Goal: Use online tool/utility: Utilize a website feature to perform a specific function

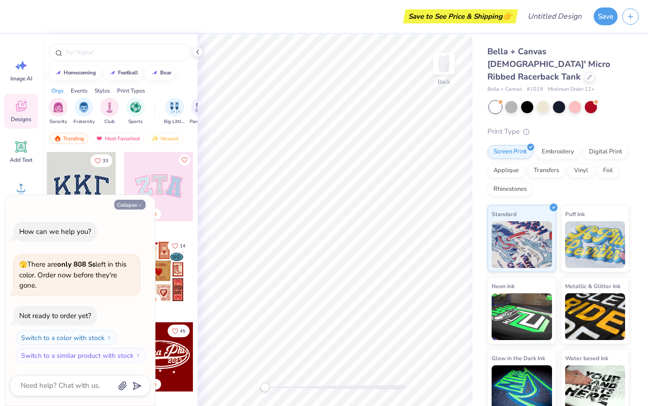
click at [129, 207] on button "Collapse" at bounding box center [129, 205] width 31 height 10
type textarea "x"
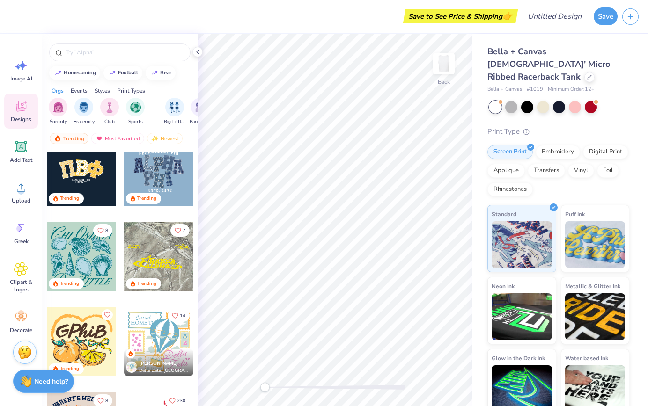
scroll to position [2560, 0]
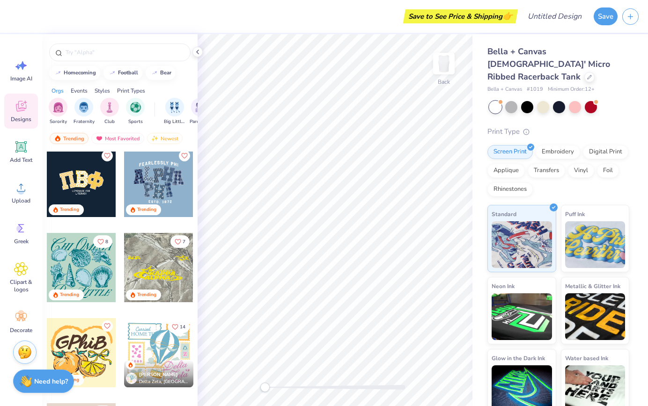
click at [158, 252] on div at bounding box center [158, 267] width 69 height 69
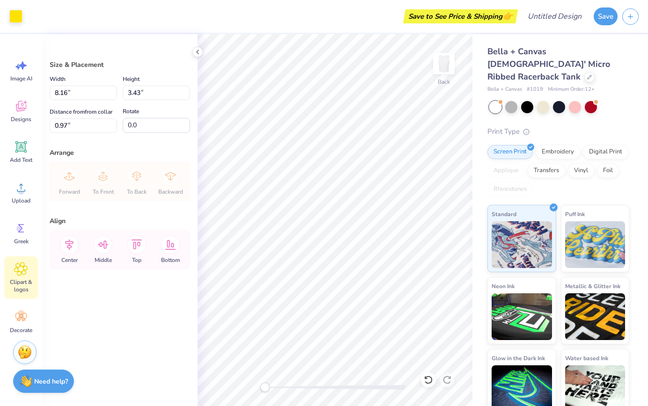
scroll to position [4, 0]
click at [21, 318] on icon at bounding box center [21, 314] width 14 height 14
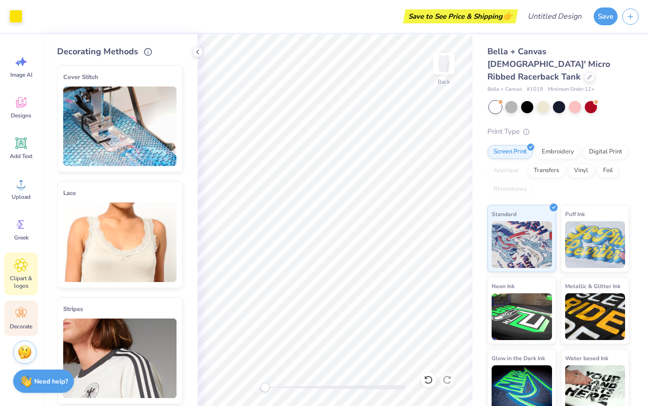
click at [22, 267] on icon at bounding box center [21, 266] width 6 height 6
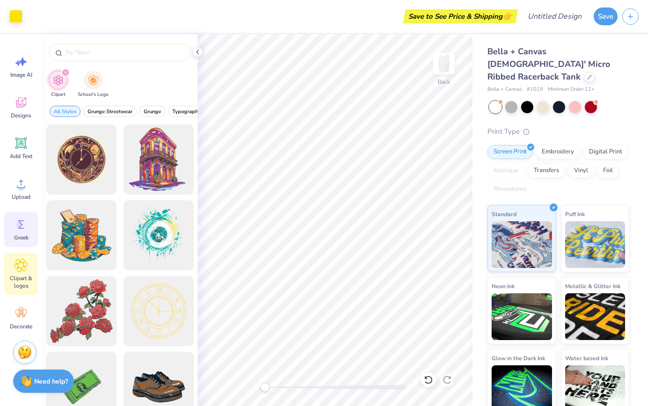
click at [22, 233] on div "Greek" at bounding box center [21, 229] width 34 height 35
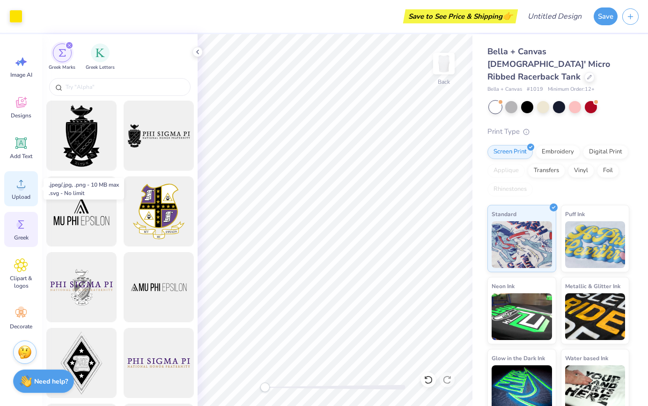
click at [18, 192] on div "Upload" at bounding box center [21, 188] width 34 height 35
click at [13, 108] on div "Designs" at bounding box center [21, 107] width 34 height 35
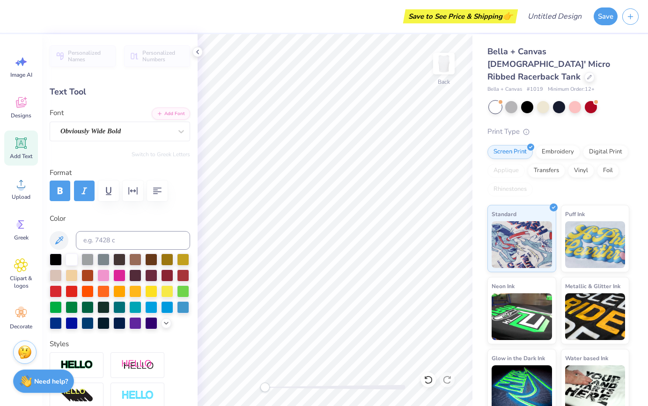
type input "1.69"
type input "0.35"
type input "1.21"
click at [119, 275] on div at bounding box center [119, 275] width 12 height 12
click at [102, 276] on div at bounding box center [103, 275] width 12 height 12
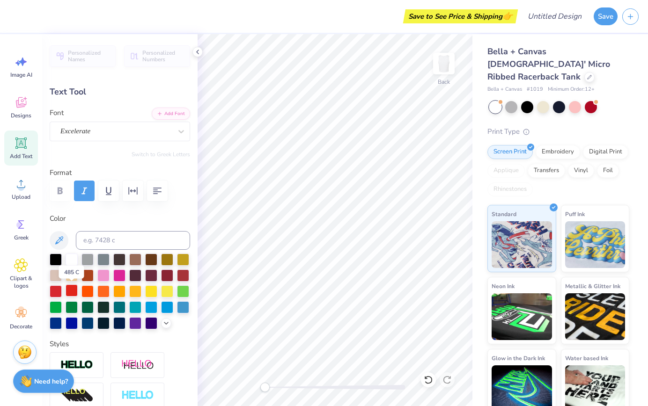
click at [68, 290] on div at bounding box center [72, 291] width 12 height 12
click at [180, 276] on div at bounding box center [183, 275] width 12 height 12
click at [54, 291] on div at bounding box center [56, 291] width 12 height 12
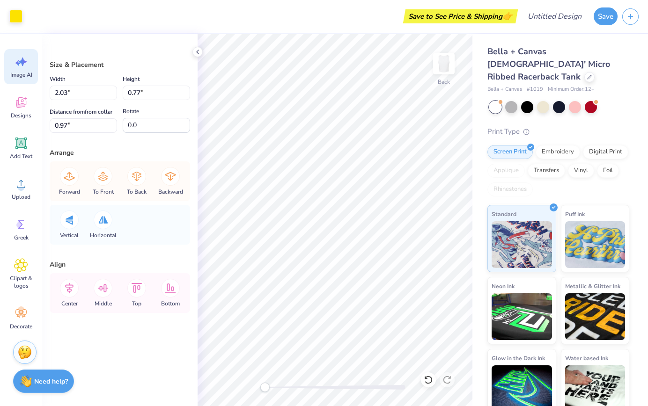
click at [19, 78] on span "Image AI" at bounding box center [21, 74] width 22 height 7
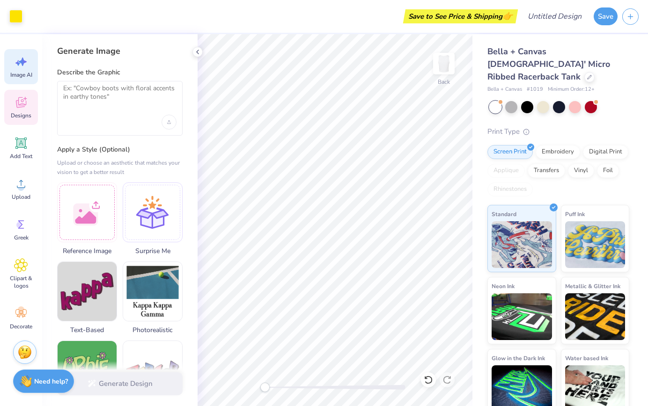
click at [21, 103] on icon at bounding box center [21, 102] width 14 height 14
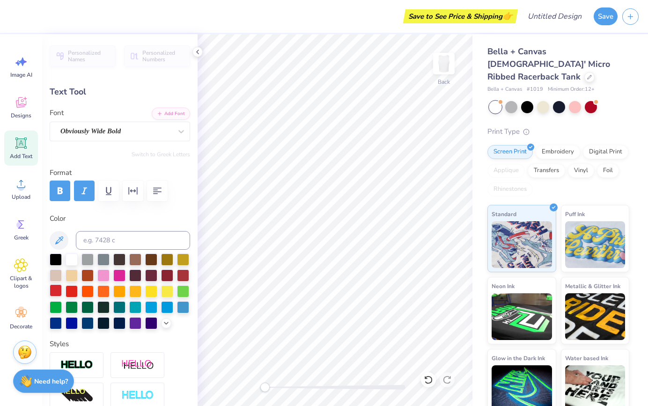
click at [61, 287] on div at bounding box center [56, 291] width 12 height 12
type input "3.40"
type input "3.81"
click at [54, 289] on div at bounding box center [56, 291] width 12 height 12
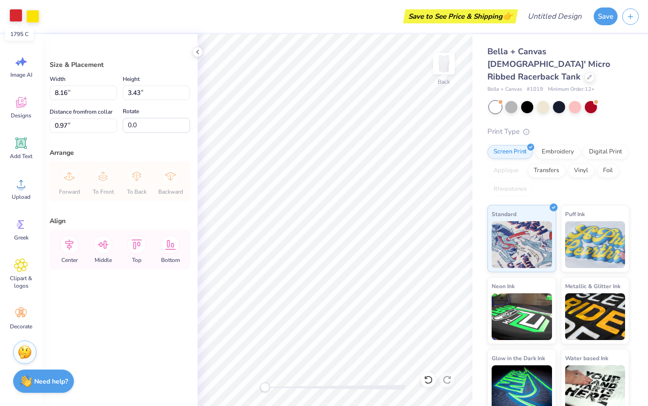
click at [16, 12] on div at bounding box center [15, 15] width 13 height 13
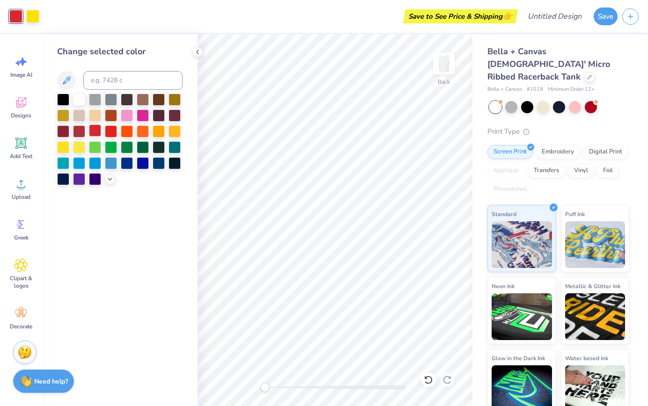
click at [101, 129] on div at bounding box center [95, 131] width 12 height 12
click at [95, 129] on div at bounding box center [95, 131] width 12 height 12
click at [83, 128] on div at bounding box center [79, 131] width 12 height 12
click at [109, 132] on div at bounding box center [111, 131] width 12 height 12
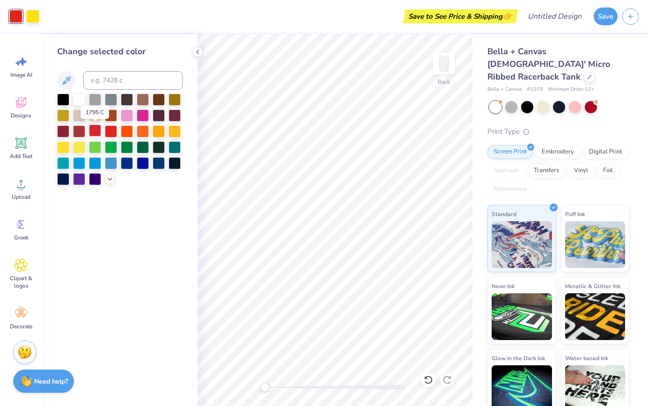
click at [100, 132] on div at bounding box center [95, 131] width 12 height 12
click at [106, 129] on div at bounding box center [111, 131] width 12 height 12
click at [91, 129] on div at bounding box center [95, 131] width 12 height 12
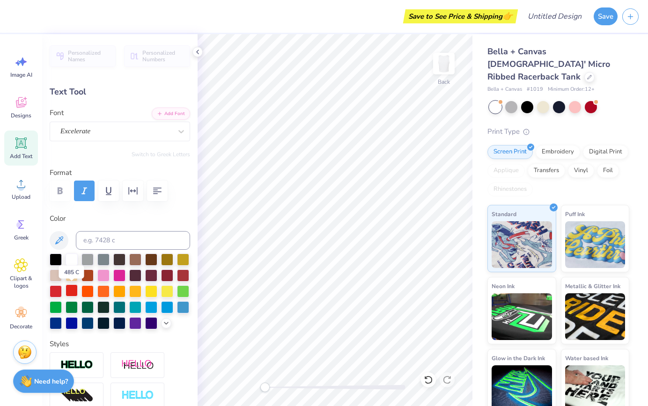
click at [68, 288] on div at bounding box center [72, 291] width 12 height 12
click at [52, 292] on div at bounding box center [56, 291] width 12 height 12
click at [60, 290] on div at bounding box center [56, 291] width 12 height 12
type input "3.40"
type input "0.50"
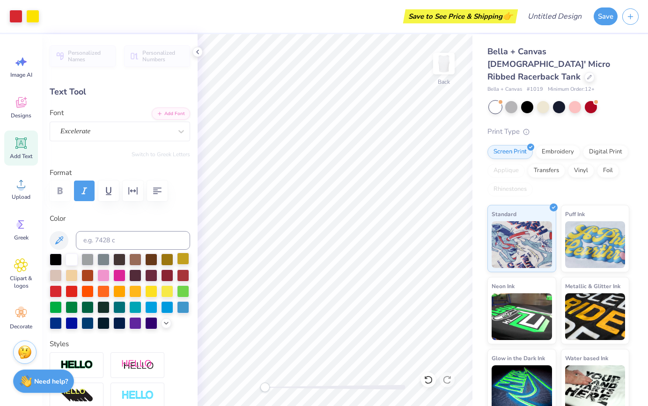
type input "3.87"
click at [18, 114] on span "Designs" at bounding box center [21, 115] width 21 height 7
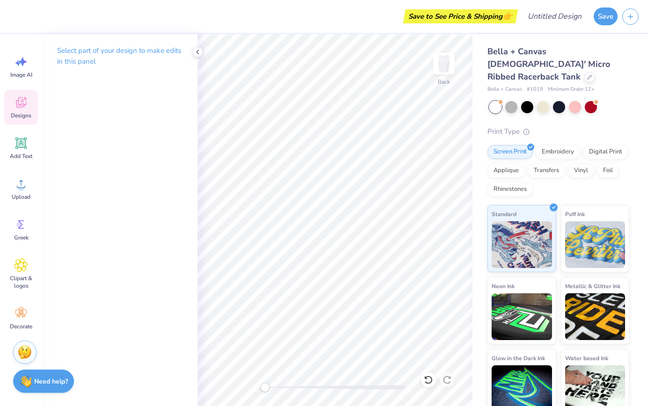
click at [16, 109] on icon at bounding box center [21, 102] width 14 height 14
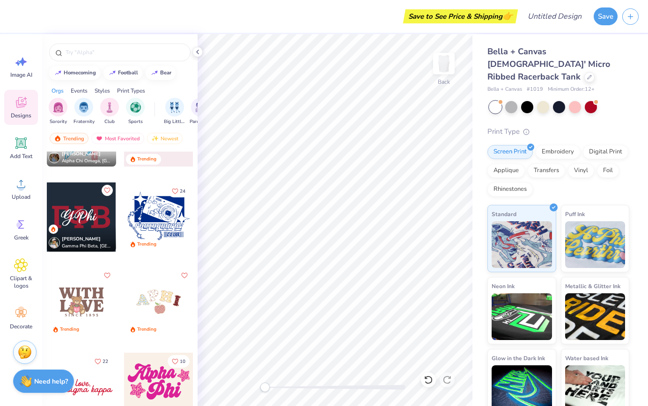
scroll to position [1685, 0]
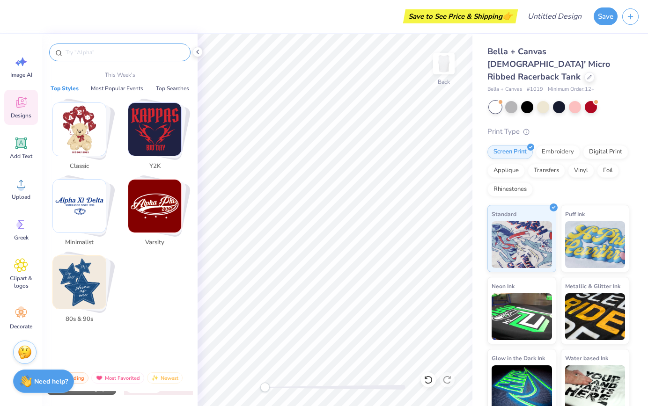
click at [125, 48] on input "text" at bounding box center [125, 52] width 120 height 9
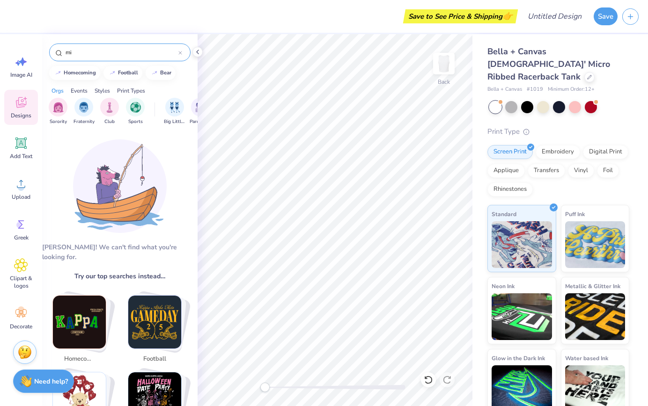
type input "m"
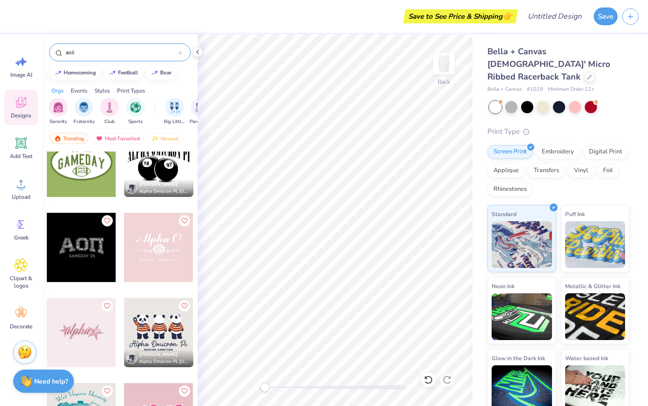
scroll to position [268, 0]
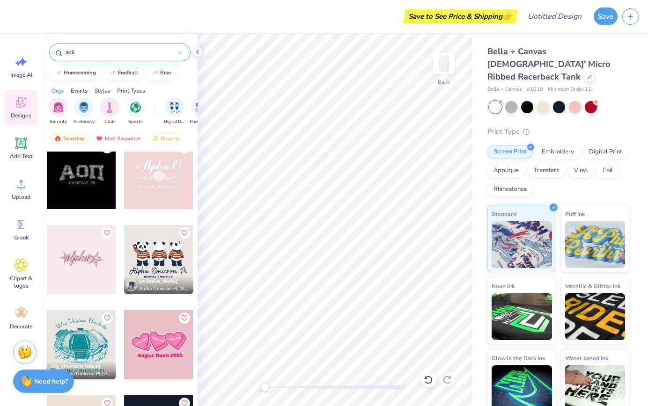
type input "aoii"
click at [27, 141] on icon at bounding box center [21, 143] width 14 height 14
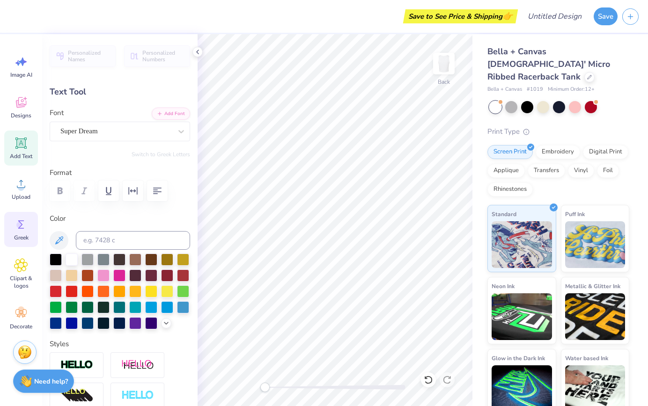
click at [22, 216] on div "Greek" at bounding box center [21, 229] width 34 height 35
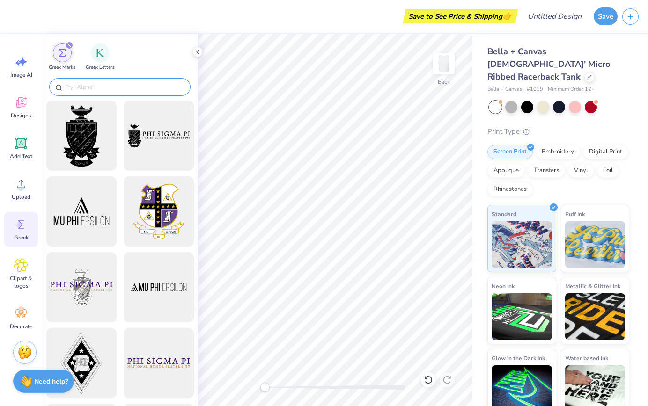
click at [143, 83] on input "text" at bounding box center [125, 86] width 120 height 9
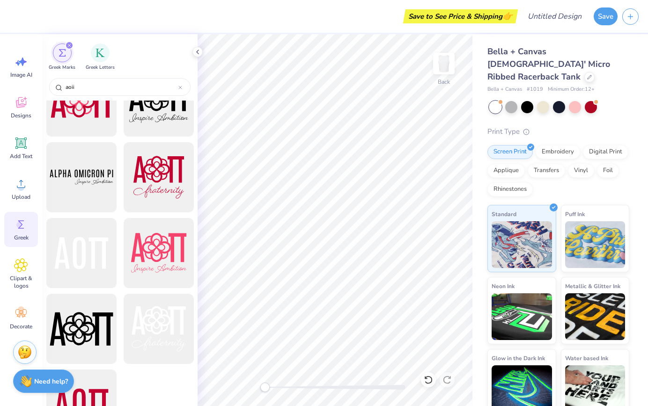
scroll to position [983, 0]
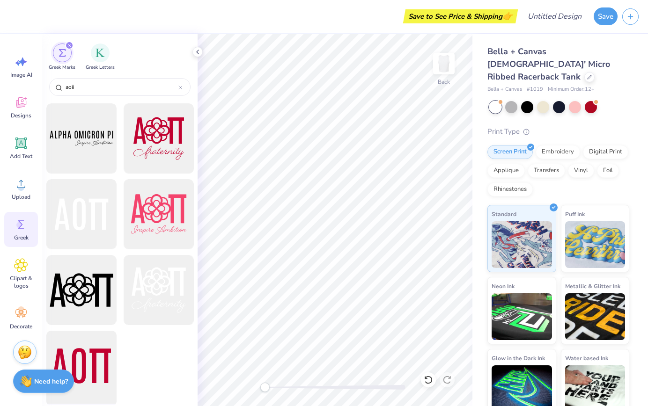
type input "aoii"
click at [95, 347] on div at bounding box center [81, 366] width 77 height 77
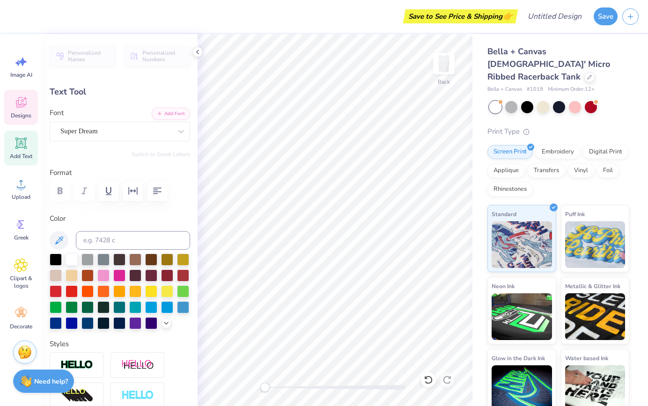
click at [13, 107] on div "Designs" at bounding box center [21, 107] width 34 height 35
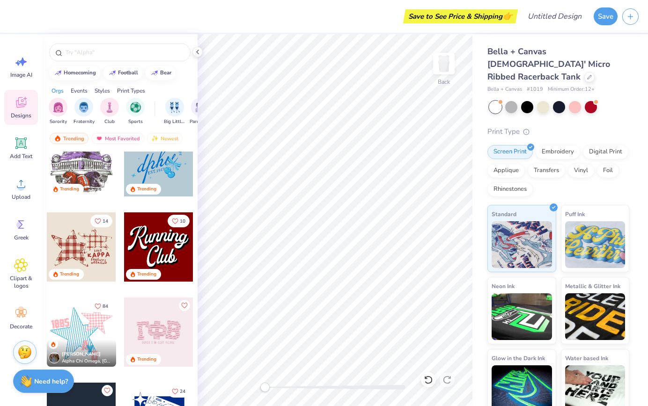
scroll to position [1477, 0]
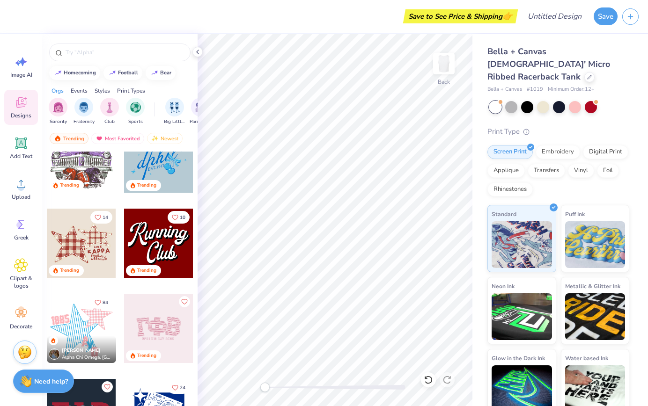
click at [146, 321] on div at bounding box center [158, 328] width 69 height 69
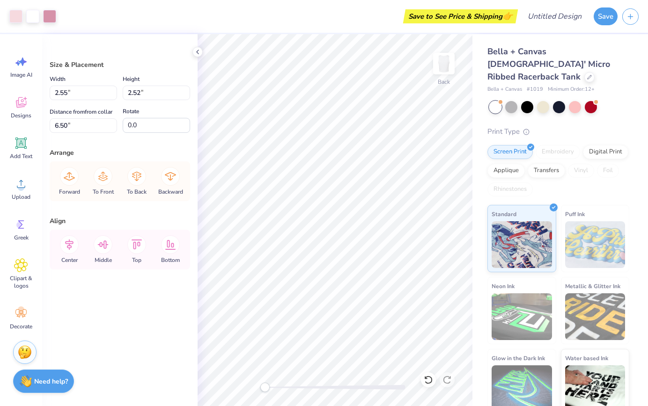
type input "6.48"
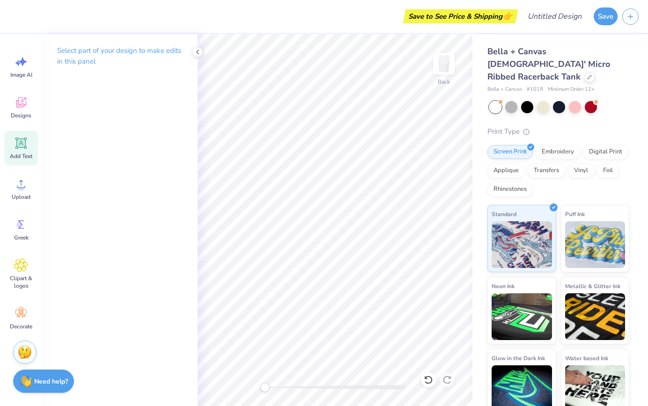
click at [23, 133] on div "Add Text" at bounding box center [21, 148] width 34 height 35
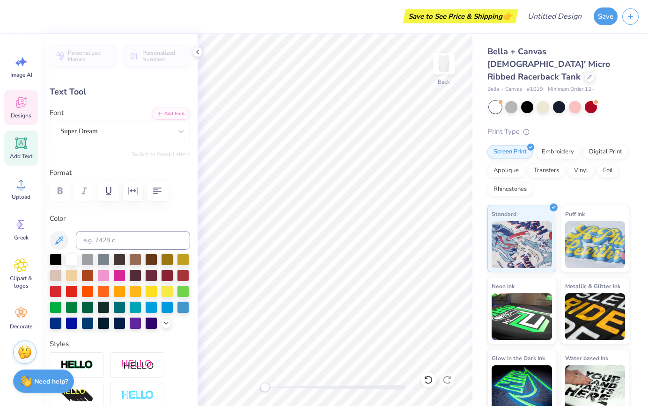
click at [23, 100] on icon at bounding box center [21, 102] width 14 height 14
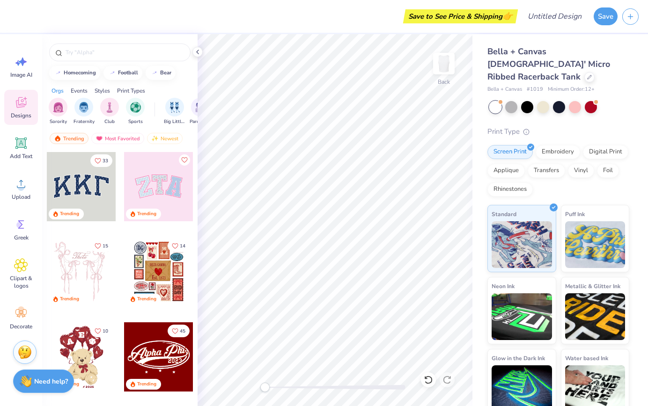
click at [99, 62] on div at bounding box center [119, 50] width 155 height 32
click at [99, 51] on input "text" at bounding box center [125, 52] width 120 height 9
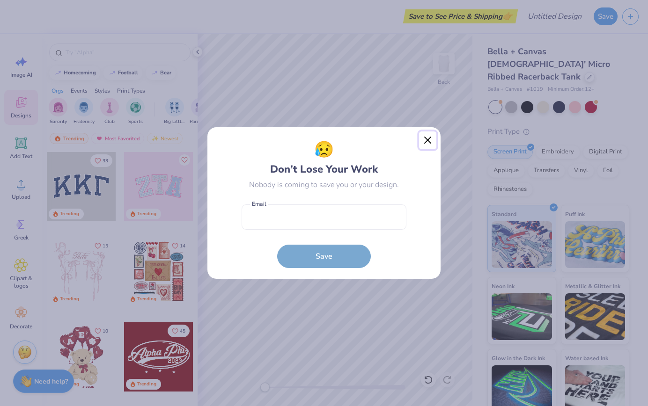
click at [427, 139] on button "Close" at bounding box center [428, 141] width 18 height 18
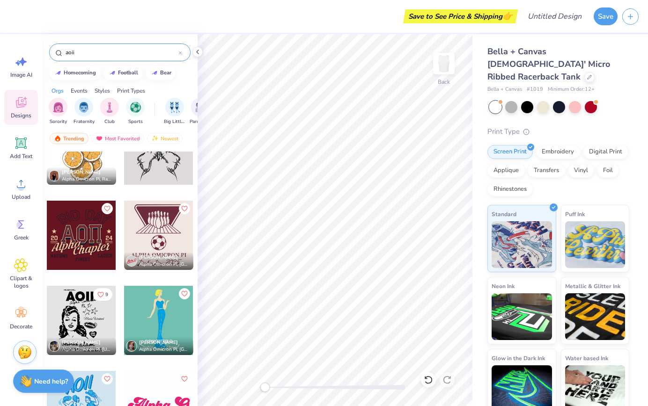
scroll to position [1662, 0]
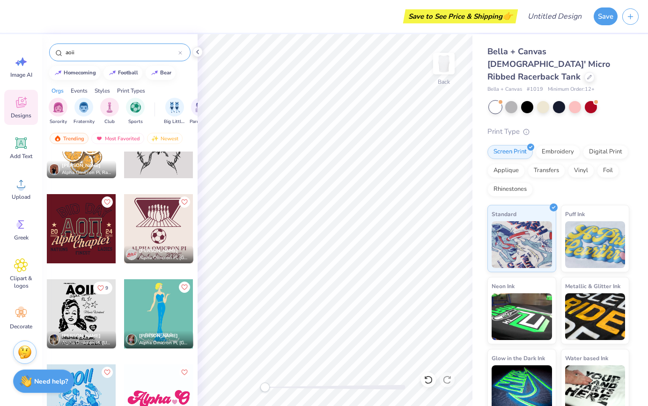
type input "aoii"
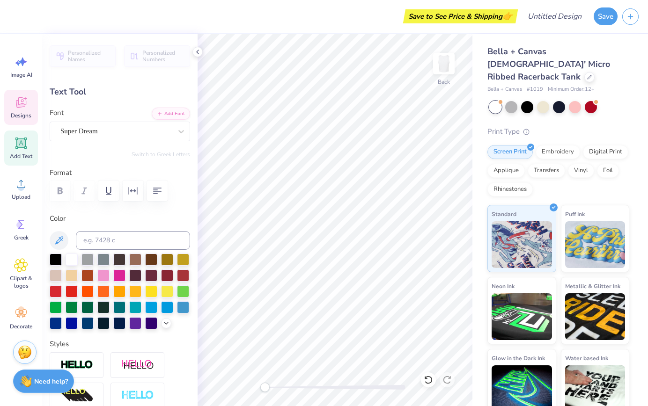
click at [28, 114] on span "Designs" at bounding box center [21, 115] width 21 height 7
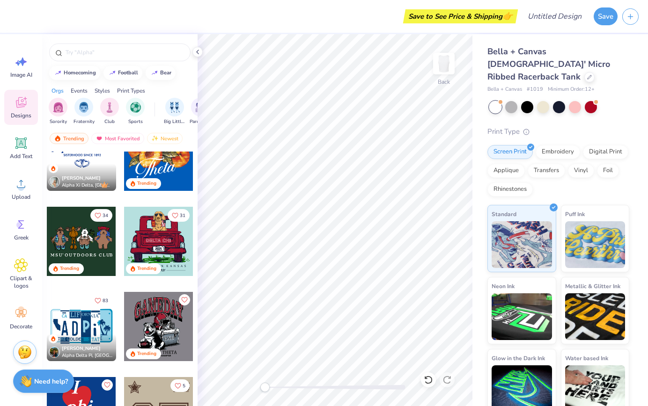
scroll to position [867, 0]
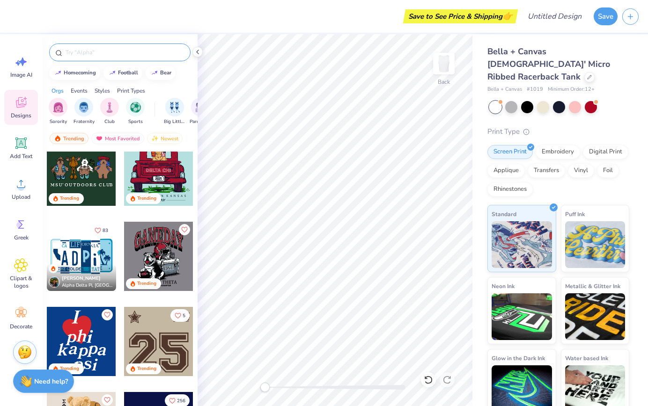
click at [136, 45] on div at bounding box center [119, 53] width 141 height 18
click at [131, 60] on div at bounding box center [119, 53] width 141 height 18
click at [127, 53] on input "text" at bounding box center [125, 52] width 120 height 9
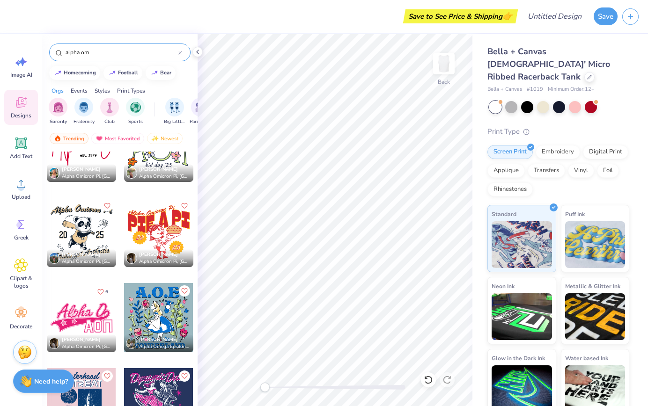
scroll to position [1837, 0]
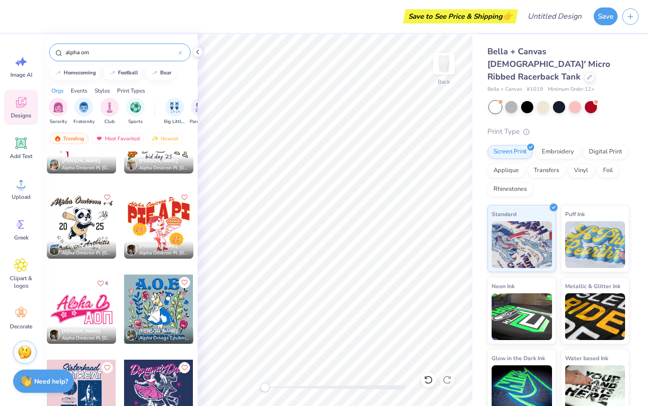
type input "alpha om"
click at [85, 308] on div at bounding box center [81, 309] width 69 height 69
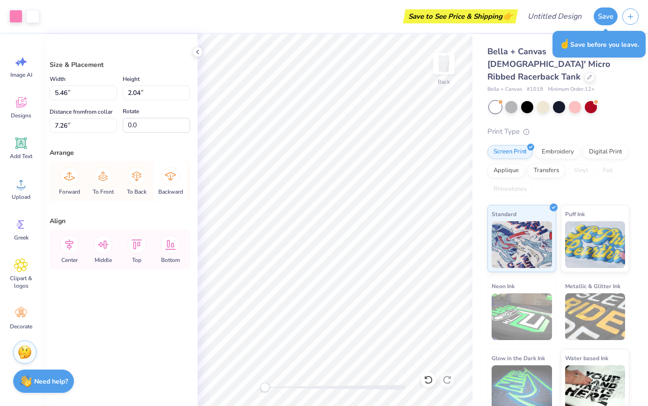
type input "7.33"
click at [25, 102] on icon at bounding box center [21, 102] width 14 height 14
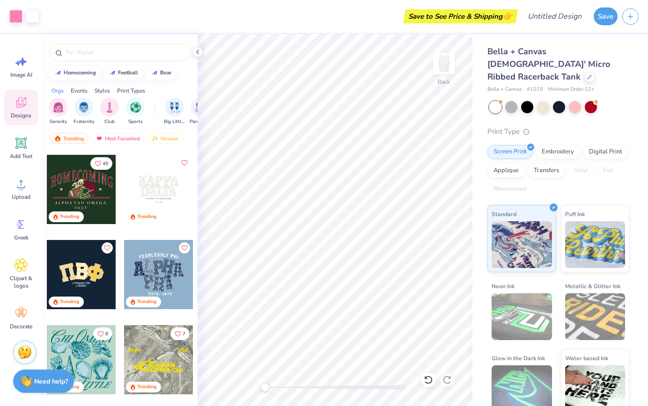
scroll to position [2470, 0]
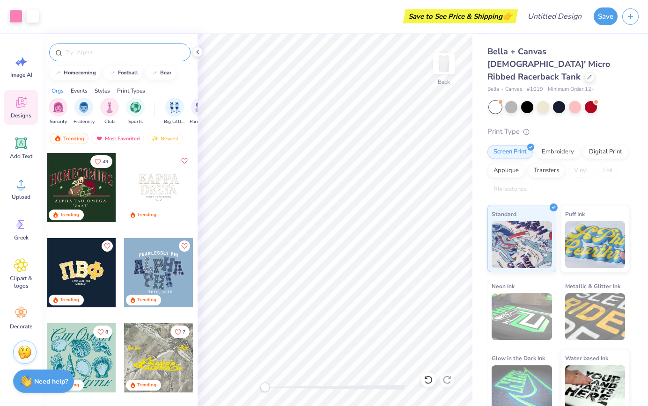
click at [128, 52] on input "text" at bounding box center [125, 52] width 120 height 9
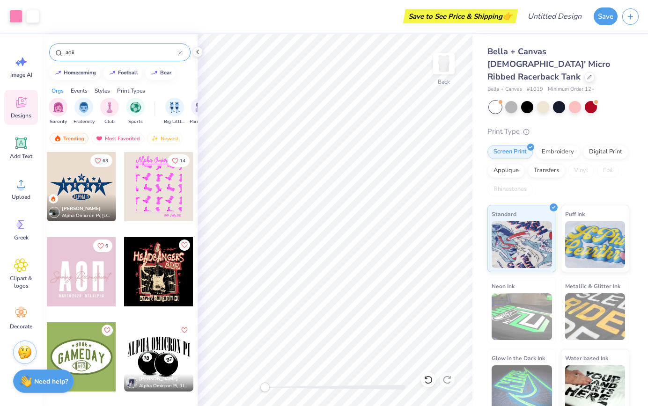
type input "aoii"
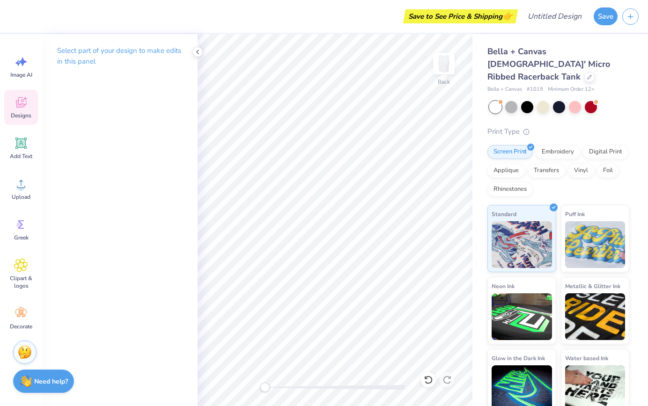
click at [18, 95] on div "Designs" at bounding box center [21, 107] width 34 height 35
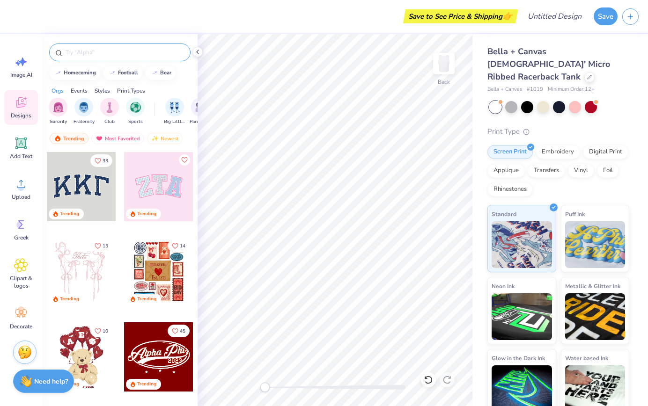
click at [75, 56] on input "text" at bounding box center [125, 52] width 120 height 9
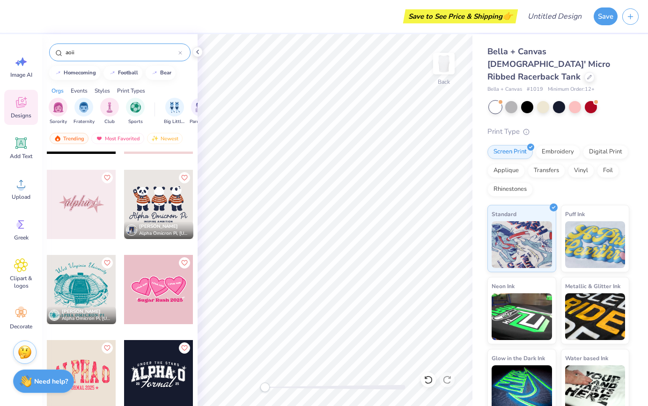
scroll to position [326, 0]
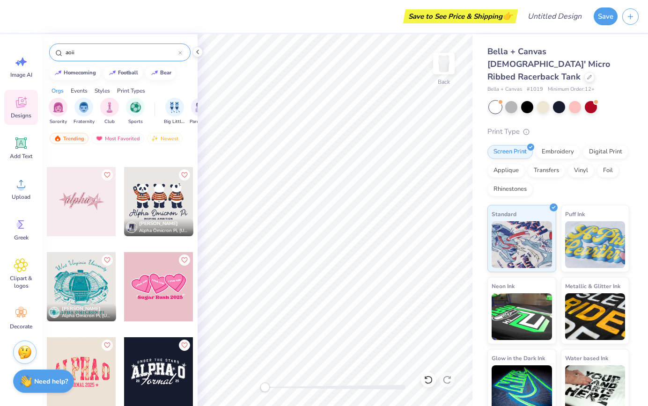
type input "aoii"
click at [148, 204] on div at bounding box center [158, 201] width 69 height 69
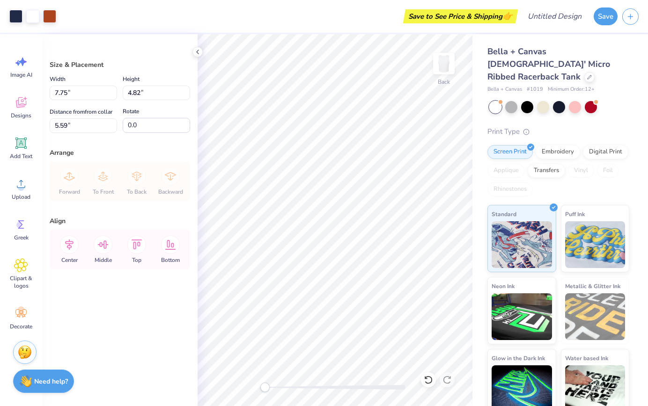
type input "5.02"
type input "3.13"
